Goal: Task Accomplishment & Management: Manage account settings

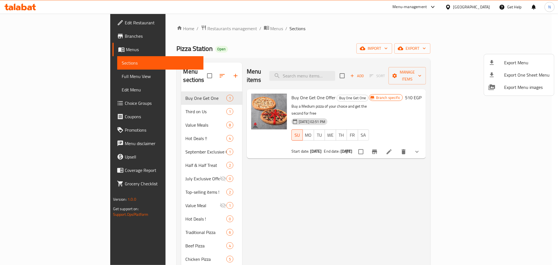
click at [341, 74] on div at bounding box center [279, 132] width 558 height 265
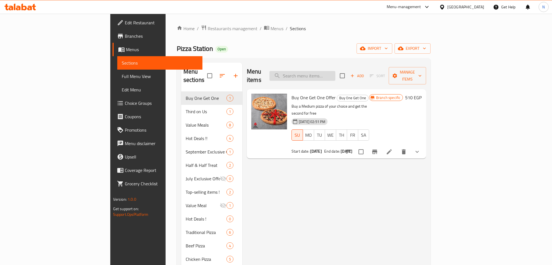
click at [335, 73] on input "search" at bounding box center [302, 76] width 66 height 10
paste input "Half & Half Large Pizza + Free 1 L Pepsi"
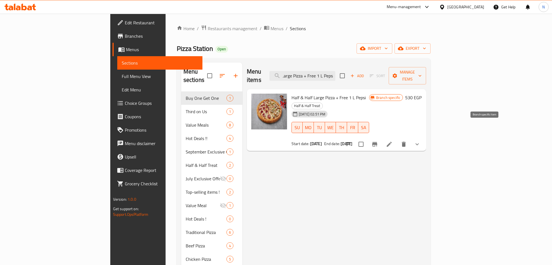
type input "Half & Half Large Pizza + Free 1 L Pepsi"
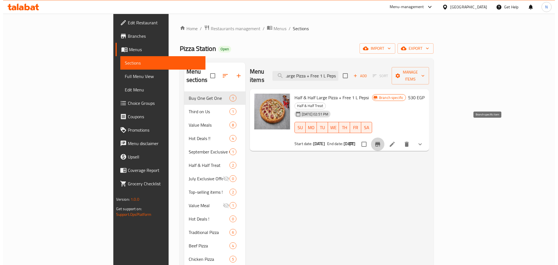
scroll to position [0, 0]
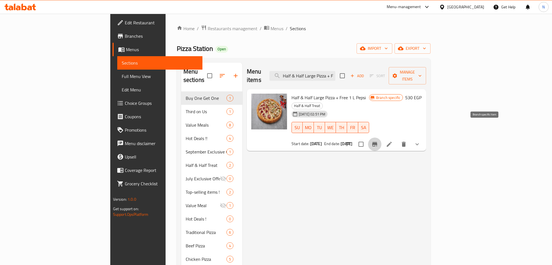
click at [378, 141] on icon "Branch-specific-item" at bounding box center [374, 144] width 7 height 7
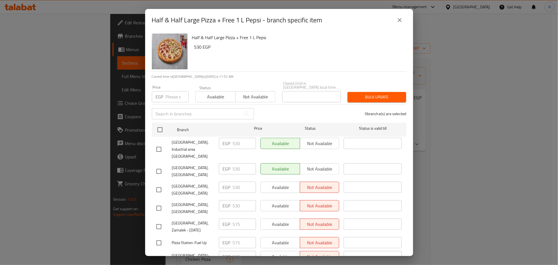
click at [190, 143] on span "[GEOGRAPHIC_DATA], Industrial area [GEOGRAPHIC_DATA]" at bounding box center [193, 149] width 42 height 21
copy span "[GEOGRAPHIC_DATA], Industrial area [GEOGRAPHIC_DATA]"
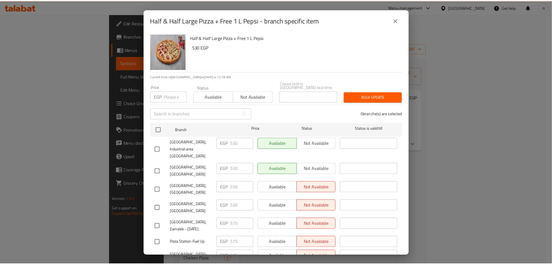
scroll to position [154, 0]
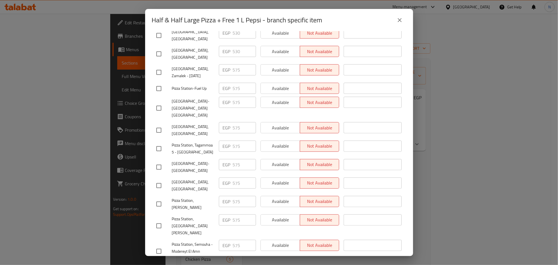
click at [163, 179] on input "checkbox" at bounding box center [159, 185] width 12 height 12
checkbox input "true"
click at [282, 179] on span "Available" at bounding box center [280, 183] width 35 height 8
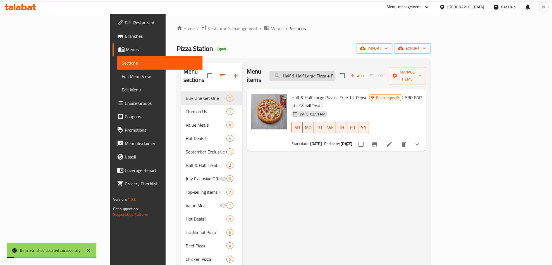
click at [335, 73] on input "Half & Half Large Pizza + Free 1 L Pepsi" at bounding box center [302, 76] width 66 height 10
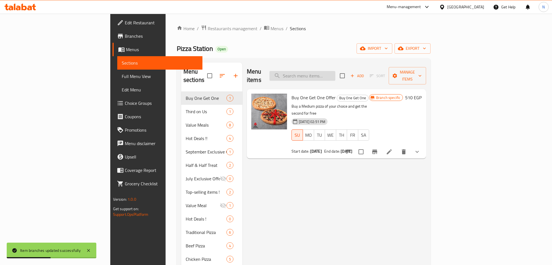
click at [335, 73] on input "search" at bounding box center [302, 76] width 66 height 10
paste input "Half & Half Large Pizza + Free 1 L Pepsi"
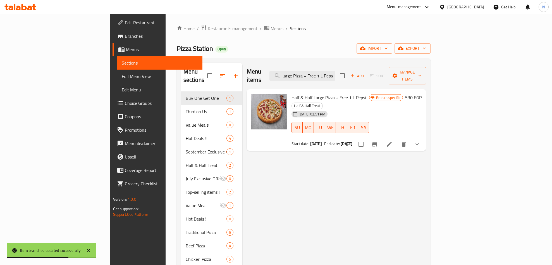
type input "Half & Half Large Pizza + Free 1 L Pepsi"
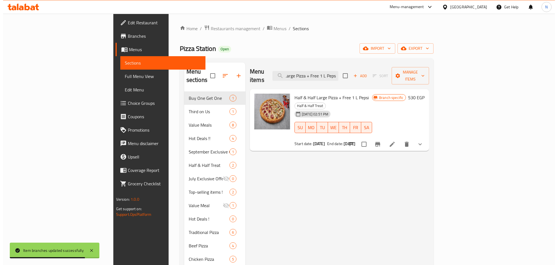
scroll to position [0, 0]
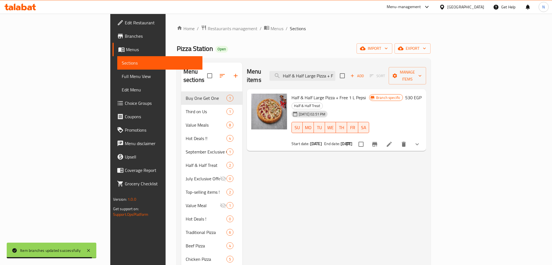
click at [311, 93] on span "Half & Half Large Pizza + Free 1 L Pepsi" at bounding box center [328, 97] width 74 height 8
click at [312, 93] on span "Half & Half Large Pizza + Free 1 L Pepsi" at bounding box center [328, 97] width 74 height 8
copy h6 "Half & Half Large Pizza + Free 1 L Pepsi"
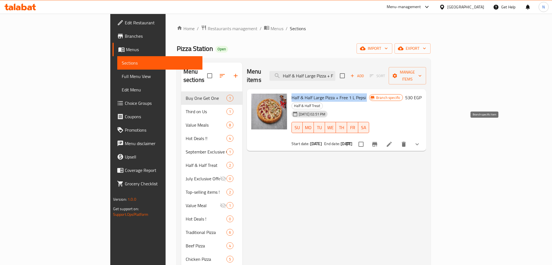
click at [378, 141] on icon "Branch-specific-item" at bounding box center [374, 144] width 7 height 7
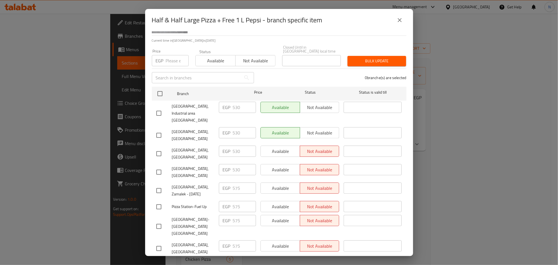
scroll to position [154, 0]
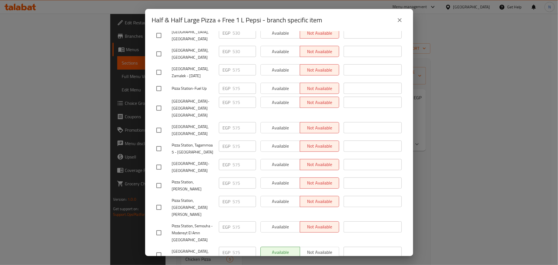
click at [157, 249] on input "checkbox" at bounding box center [159, 255] width 12 height 12
checkbox input "true"
click at [310, 248] on span "Not available" at bounding box center [319, 252] width 35 height 8
type button "1"
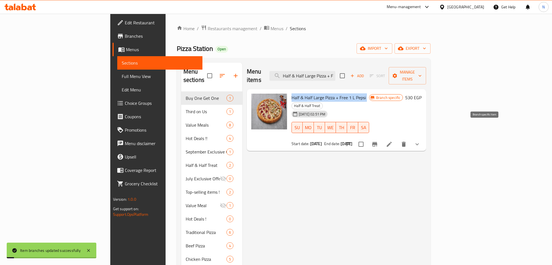
click at [378, 141] on icon "Branch-specific-item" at bounding box center [374, 144] width 7 height 7
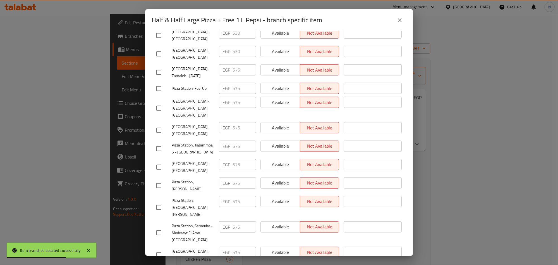
drag, startPoint x: 157, startPoint y: 90, endPoint x: 195, endPoint y: 93, distance: 37.8
click at [158, 102] on input "checkbox" at bounding box center [159, 108] width 12 height 12
checkbox input "true"
click at [258, 94] on div "Available Not available" at bounding box center [299, 108] width 83 height 28
click at [264, 98] on span "Available" at bounding box center [280, 102] width 35 height 8
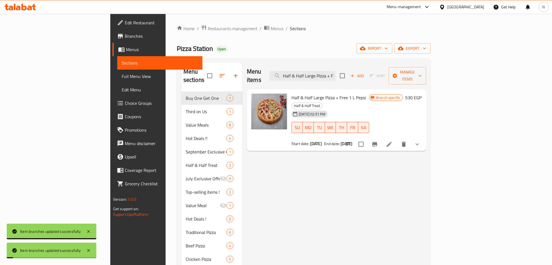
click at [378, 141] on icon "Branch-specific-item" at bounding box center [374, 144] width 7 height 7
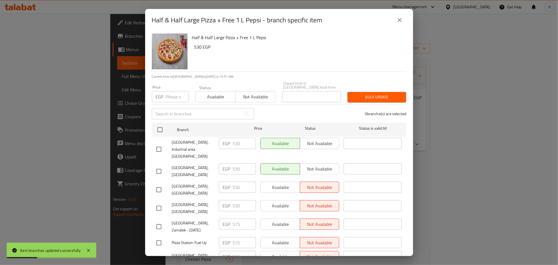
scroll to position [122, 0]
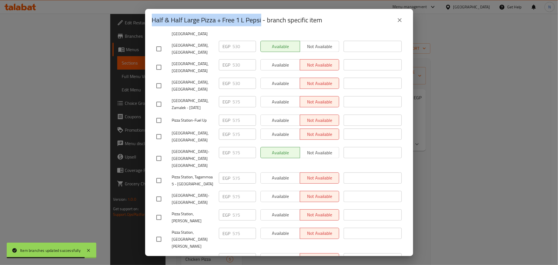
drag, startPoint x: 152, startPoint y: 20, endPoint x: 260, endPoint y: 2, distance: 109.0
click at [261, 21] on h2 "Half & Half Large Pizza + Free 1 L Pepsi - branch specific item" at bounding box center [237, 20] width 171 height 9
copy h2 "Half & Half Large Pizza + Free 1 L Peps"
click at [164, 152] on input "checkbox" at bounding box center [159, 158] width 12 height 12
checkbox input "true"
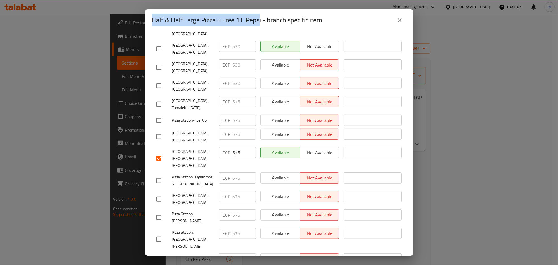
click at [317, 148] on span "Not available" at bounding box center [319, 152] width 35 height 8
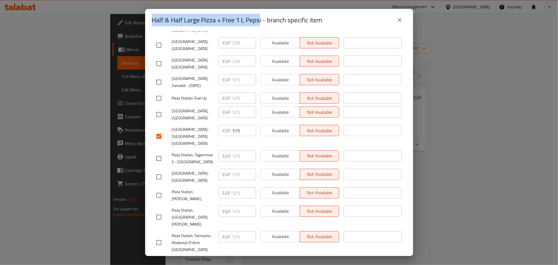
scroll to position [154, 0]
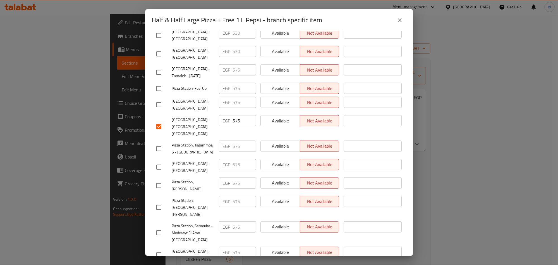
click at [308, 242] on ul "Branch Price Status Status is valid till Pizza Station, Industrial area [GEOGRA…" at bounding box center [279, 116] width 255 height 300
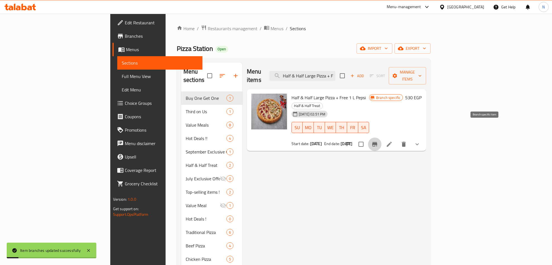
click at [377, 142] on icon "Branch-specific-item" at bounding box center [374, 144] width 5 height 4
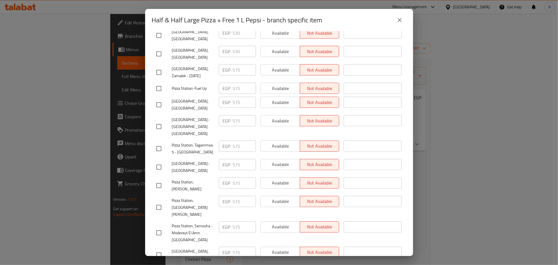
click at [160, 244] on div "[GEOGRAPHIC_DATA], [GEOGRAPHIC_DATA]" at bounding box center [185, 254] width 63 height 21
drag, startPoint x: 154, startPoint y: 234, endPoint x: 159, endPoint y: 234, distance: 5.4
click at [154, 249] on input "checkbox" at bounding box center [159, 255] width 12 height 12
checkbox input "true"
click at [280, 248] on span "Available" at bounding box center [280, 252] width 35 height 8
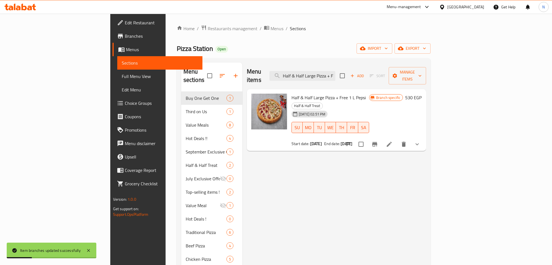
click at [291, 93] on span "Half & Half Large Pizza + Free 1 L Pepsi" at bounding box center [328, 97] width 74 height 8
copy h6 "Half & Half Large Pizza + Free 1 L Pepsi"
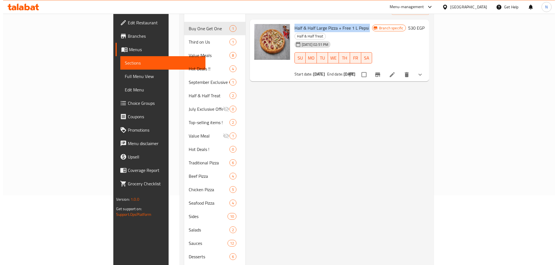
scroll to position [0, 0]
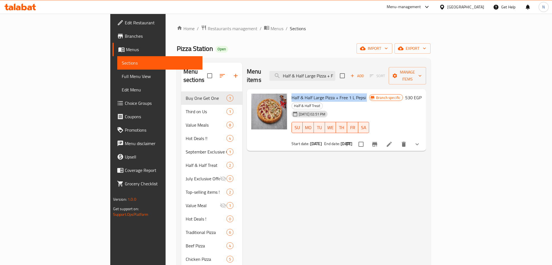
click at [377, 142] on icon "Branch-specific-item" at bounding box center [374, 144] width 5 height 4
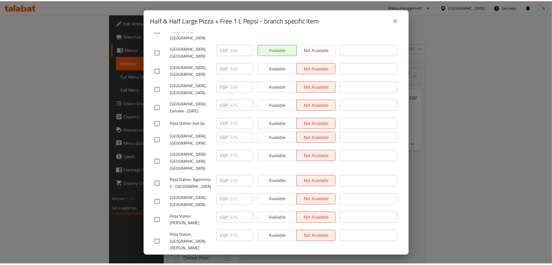
scroll to position [154, 0]
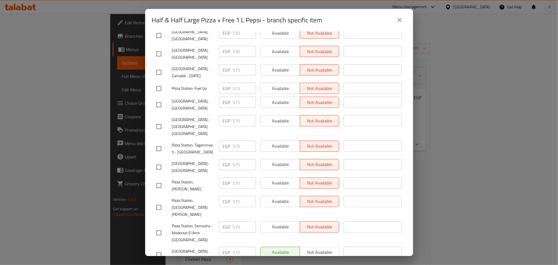
drag, startPoint x: 158, startPoint y: 237, endPoint x: 198, endPoint y: 239, distance: 39.4
click at [158, 249] on input "checkbox" at bounding box center [159, 255] width 12 height 12
checkbox input "true"
click at [321, 248] on span "Not available" at bounding box center [319, 252] width 35 height 8
